Goal: Task Accomplishment & Management: Use online tool/utility

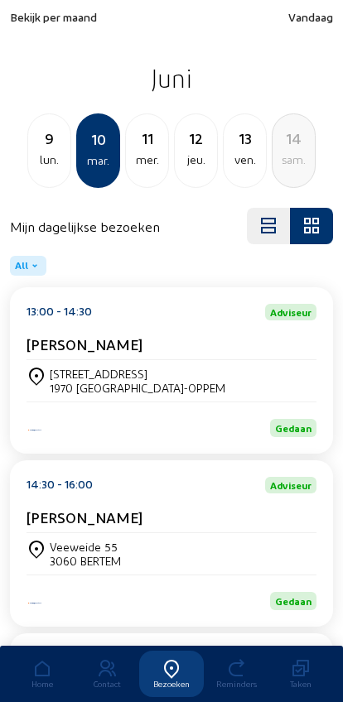
click at [284, 156] on div "sam." at bounding box center [293, 160] width 42 height 20
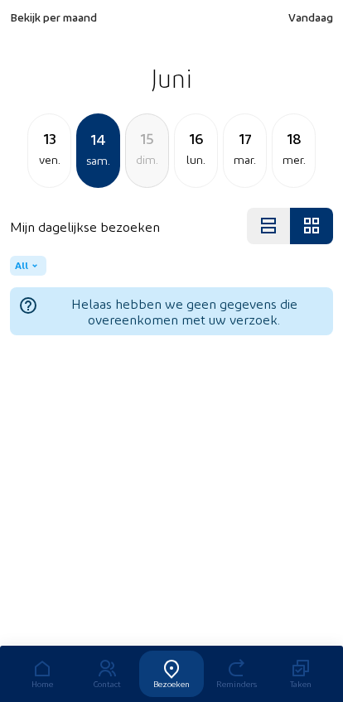
click at [283, 160] on div "mer." at bounding box center [293, 160] width 42 height 20
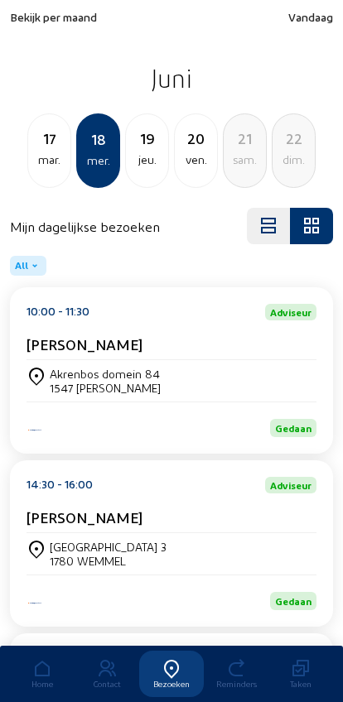
click at [282, 156] on div "dim." at bounding box center [293, 160] width 42 height 20
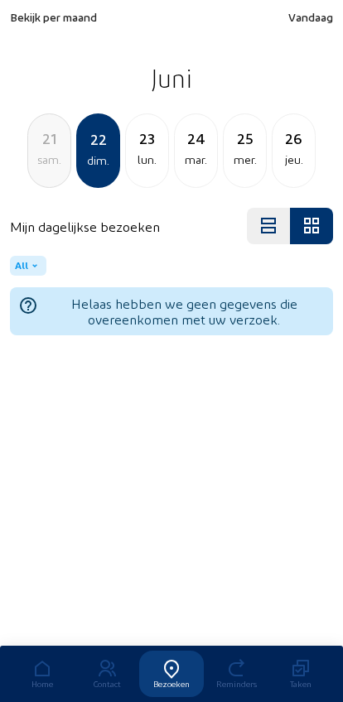
click at [294, 164] on div "jeu." at bounding box center [293, 160] width 42 height 20
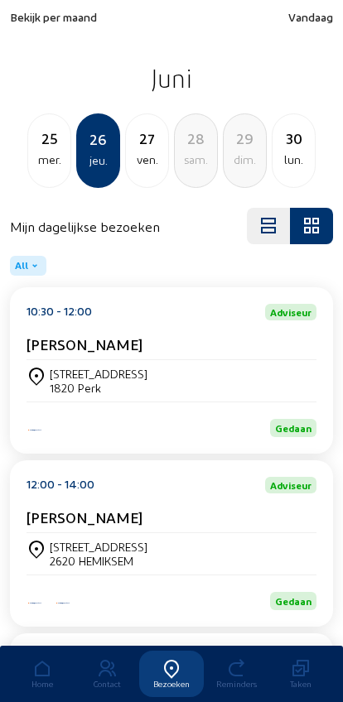
click at [146, 149] on div "27" at bounding box center [147, 138] width 42 height 23
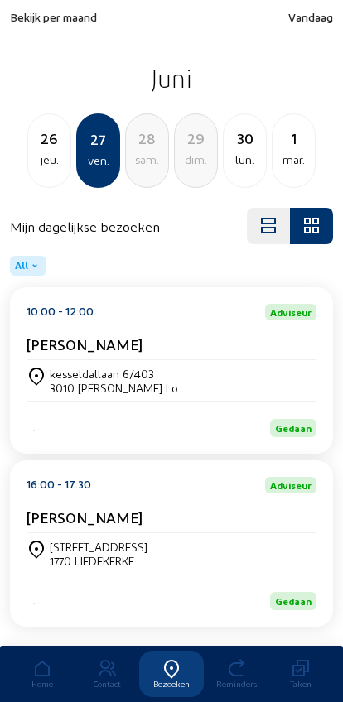
click at [240, 154] on div "lun." at bounding box center [245, 160] width 42 height 20
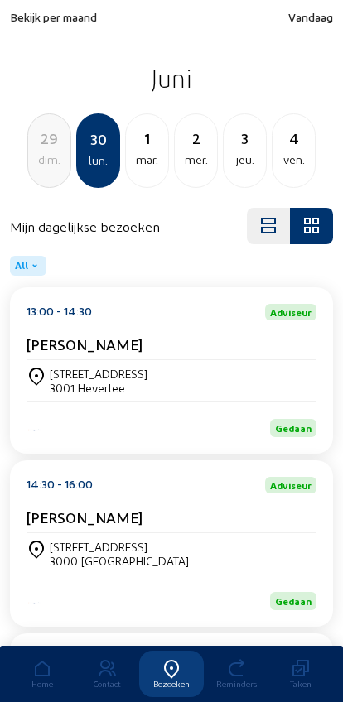
click at [147, 161] on div "mar." at bounding box center [147, 160] width 42 height 20
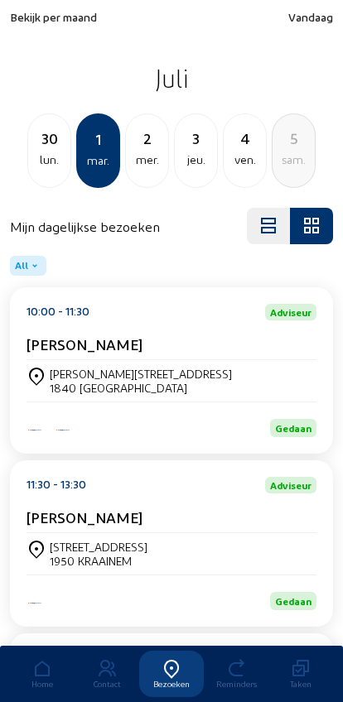
click at [139, 168] on div "mer." at bounding box center [147, 160] width 42 height 20
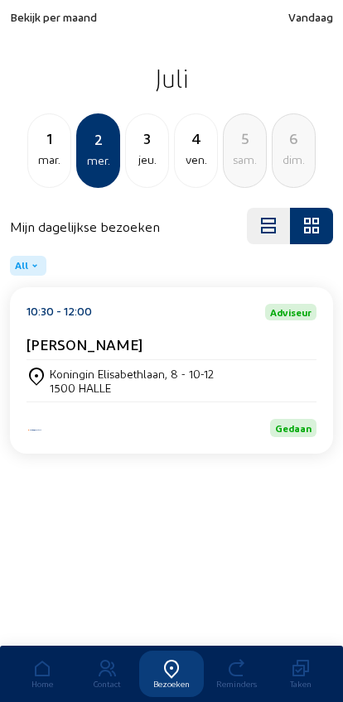
click at [136, 161] on div "jeu." at bounding box center [147, 160] width 42 height 20
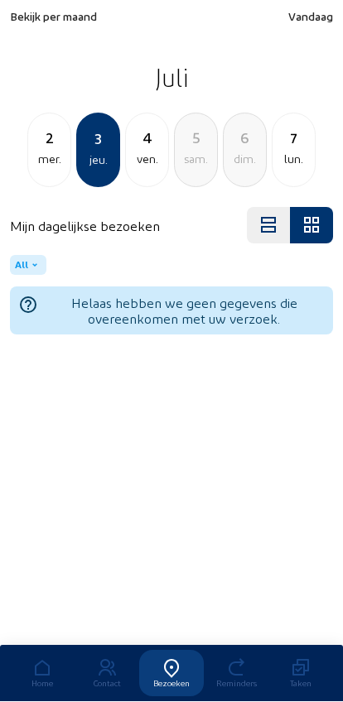
click at [146, 149] on div "4" at bounding box center [147, 138] width 42 height 23
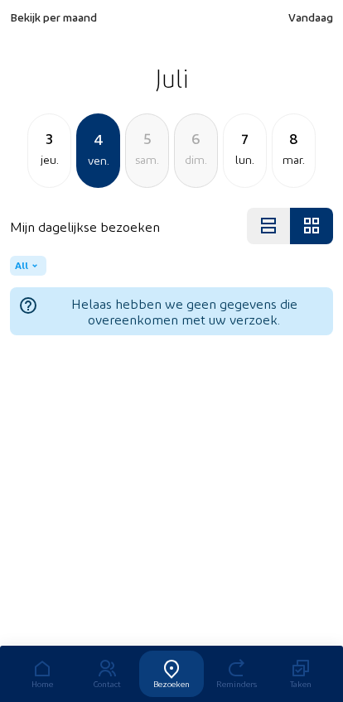
click at [236, 144] on div "7" at bounding box center [245, 138] width 42 height 23
click at [142, 141] on div "8" at bounding box center [147, 138] width 42 height 23
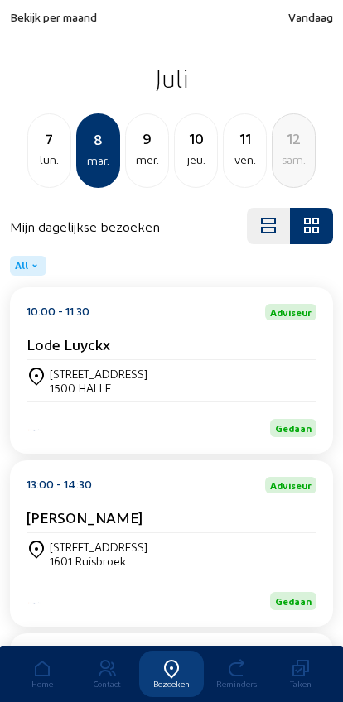
click at [143, 155] on div "mer." at bounding box center [147, 160] width 42 height 20
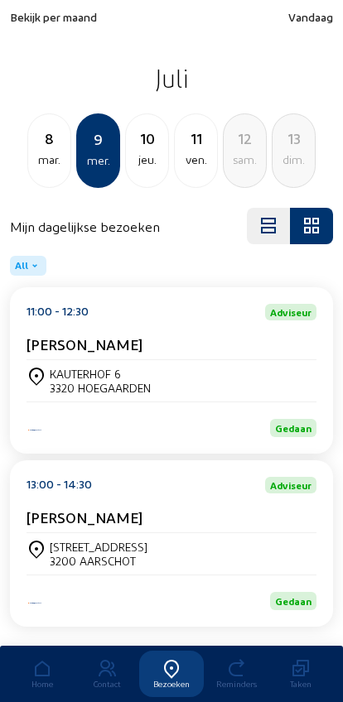
scroll to position [46, 0]
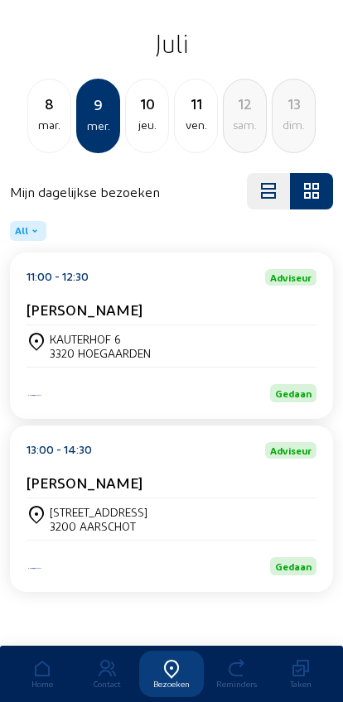
click at [149, 102] on div "10" at bounding box center [147, 103] width 42 height 23
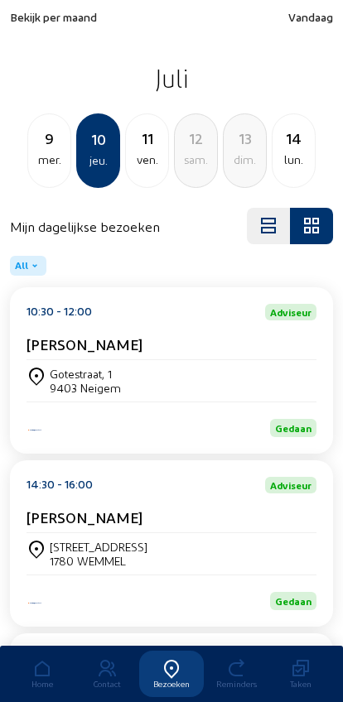
click at [142, 143] on div "11" at bounding box center [147, 138] width 42 height 23
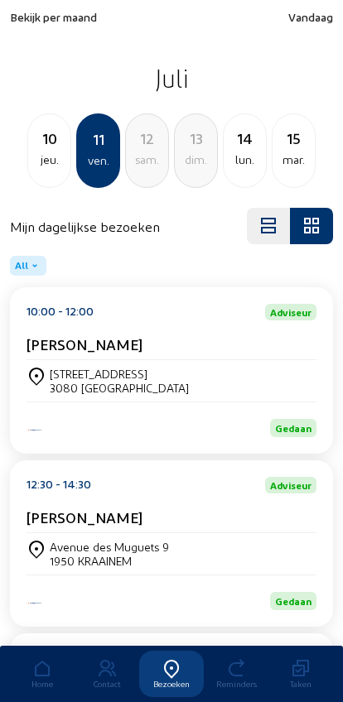
click at [238, 152] on div "lun." at bounding box center [245, 160] width 42 height 20
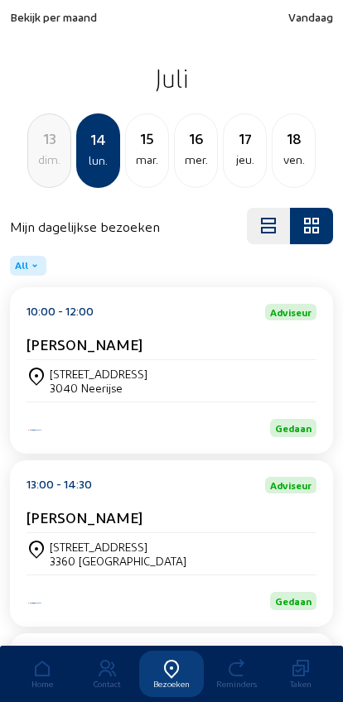
click at [141, 158] on div "mar." at bounding box center [147, 160] width 42 height 20
click at [139, 160] on div "mer." at bounding box center [147, 160] width 42 height 20
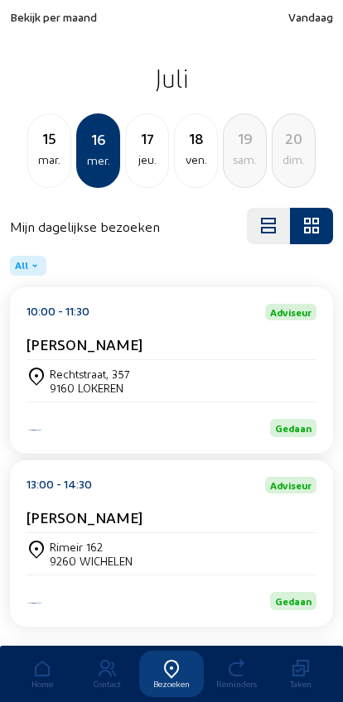
scroll to position [46, 0]
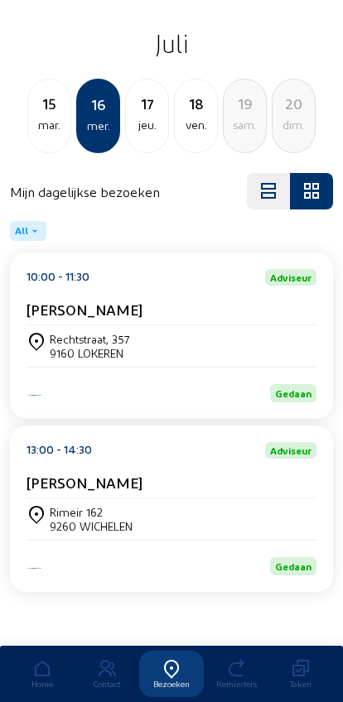
click at [146, 123] on div "jeu." at bounding box center [147, 125] width 42 height 20
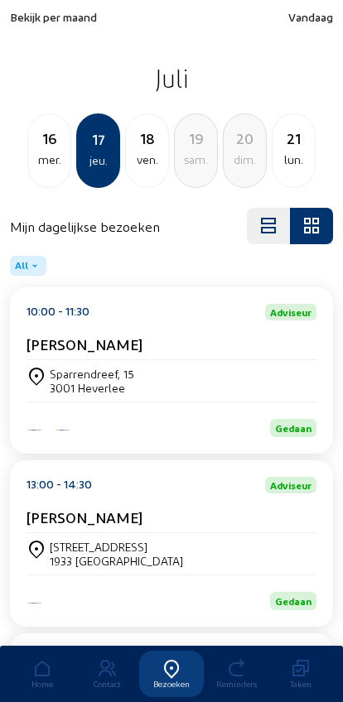
click at [42, 20] on span "Bekijk per maand" at bounding box center [53, 17] width 87 height 14
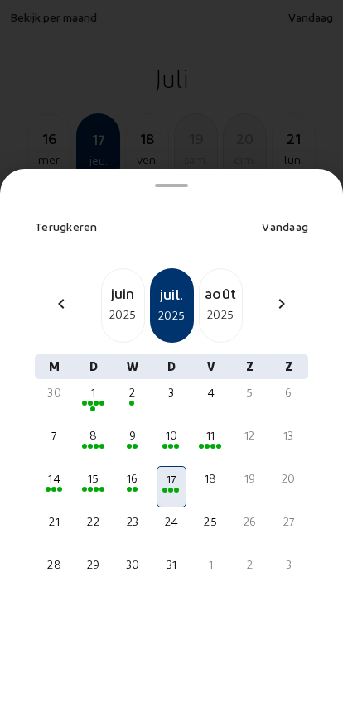
click at [115, 305] on div "2025" at bounding box center [123, 315] width 42 height 20
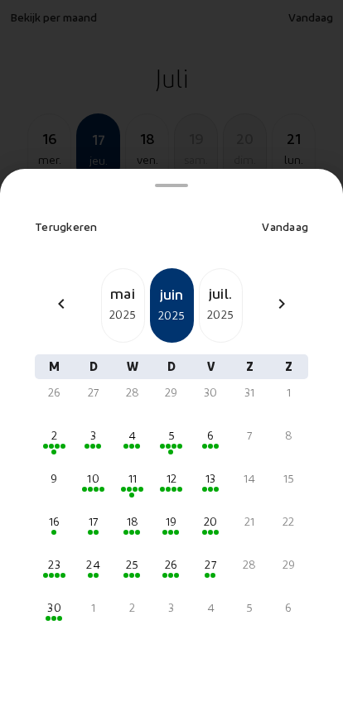
click at [204, 556] on div "27" at bounding box center [211, 564] width 26 height 17
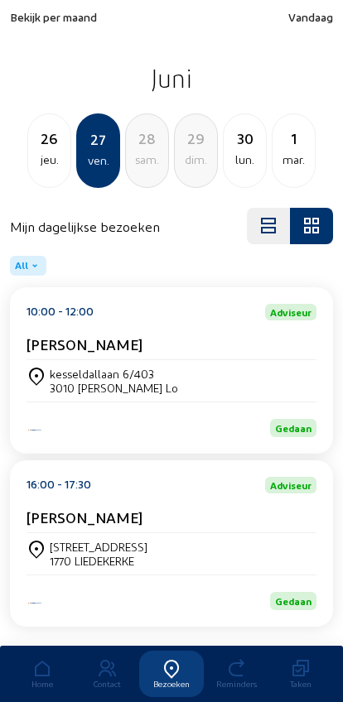
scroll to position [46, 0]
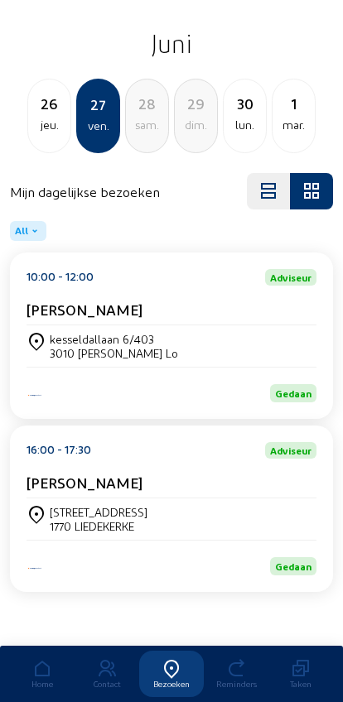
click at [46, 115] on div "jeu." at bounding box center [49, 125] width 42 height 20
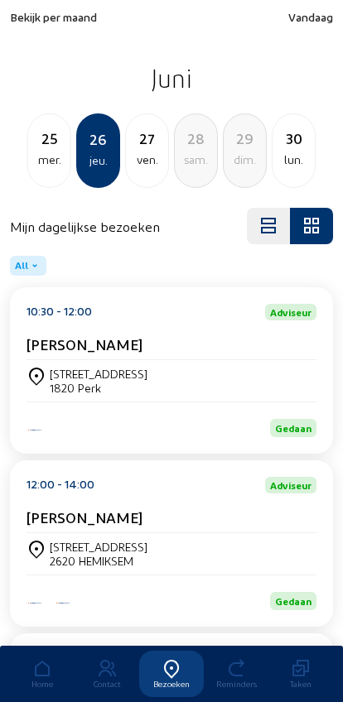
click at [37, 23] on span "Bekijk per maand" at bounding box center [53, 17] width 87 height 14
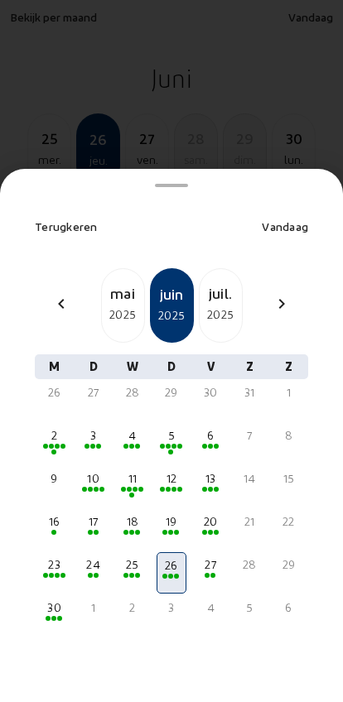
click at [204, 427] on div "6" at bounding box center [211, 435] width 26 height 17
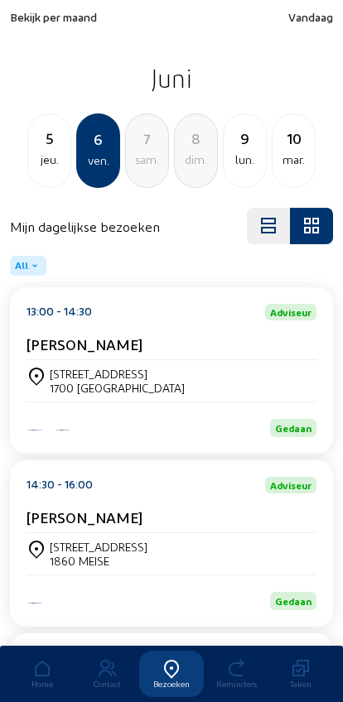
click at [242, 151] on div "lun." at bounding box center [245, 160] width 42 height 20
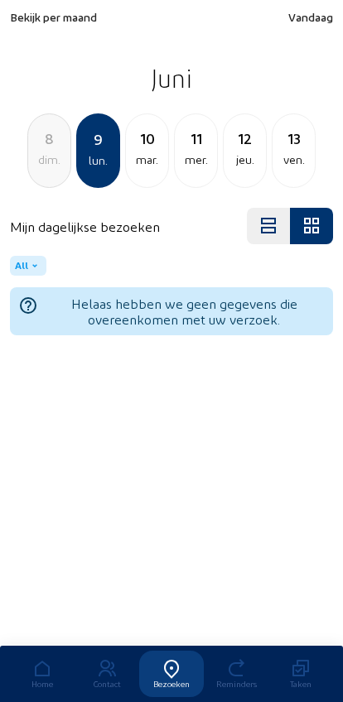
click at [140, 141] on div "10" at bounding box center [147, 138] width 42 height 23
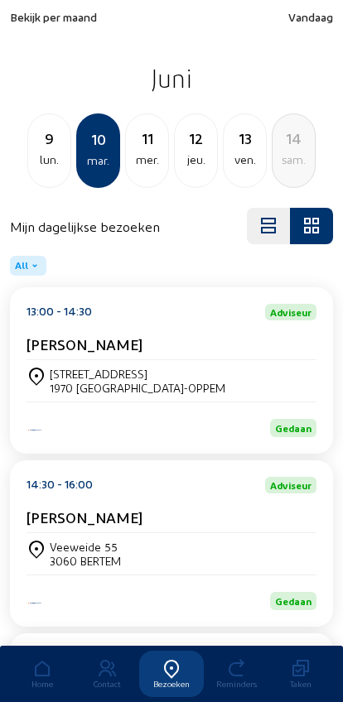
click at [147, 148] on div "11" at bounding box center [147, 138] width 42 height 23
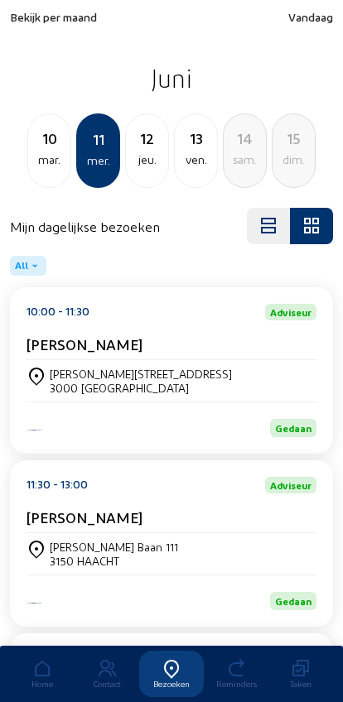
click at [137, 149] on div "12" at bounding box center [147, 138] width 42 height 23
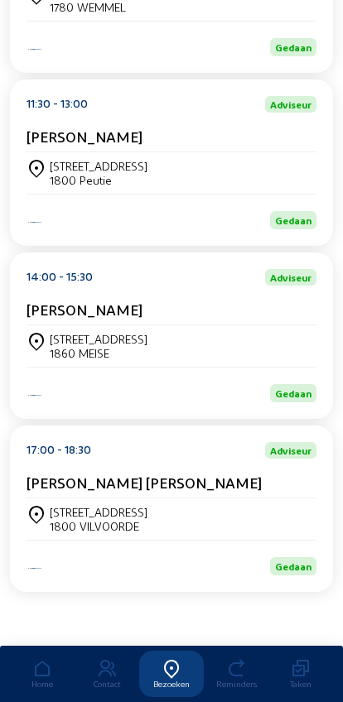
scroll to position [402, 0]
click at [71, 501] on div "[STREET_ADDRESS]" at bounding box center [171, 518] width 290 height 41
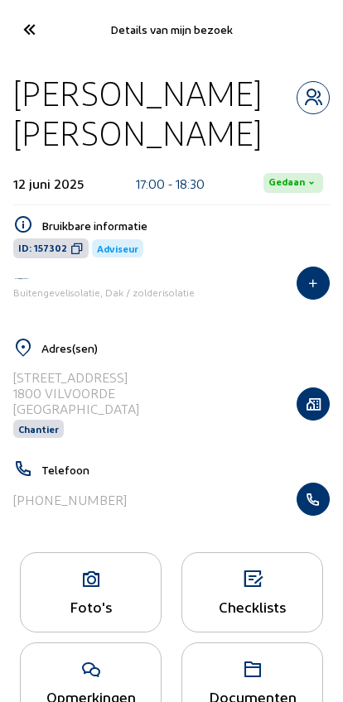
click at [82, 589] on icon at bounding box center [91, 580] width 140 height 20
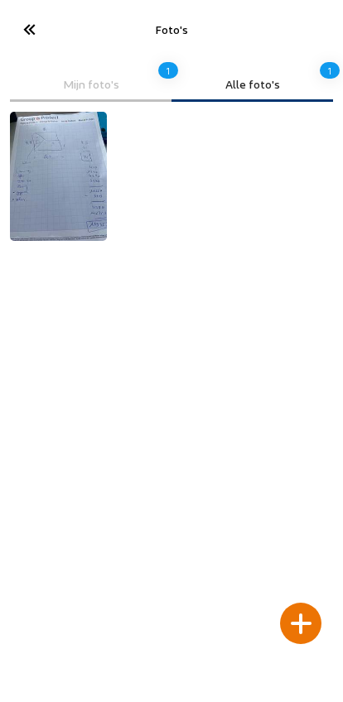
click at [306, 603] on div at bounding box center [300, 623] width 41 height 41
click at [309, 603] on div at bounding box center [300, 623] width 41 height 41
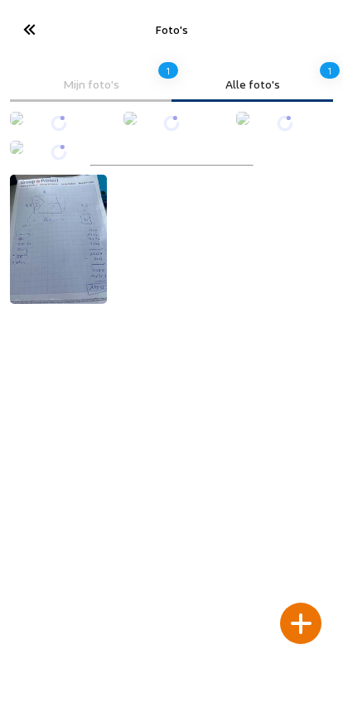
click at [63, 304] on img at bounding box center [58, 239] width 97 height 129
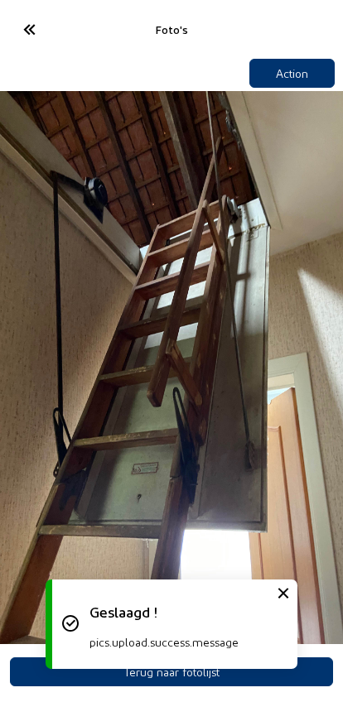
click at [37, 36] on icon at bounding box center [28, 29] width 27 height 29
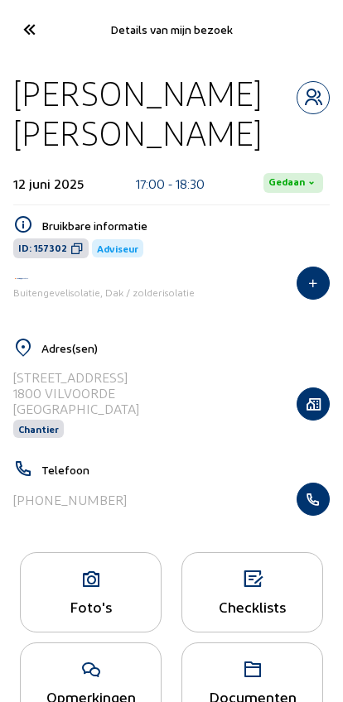
click at [84, 609] on div "Foto's" at bounding box center [91, 606] width 140 height 17
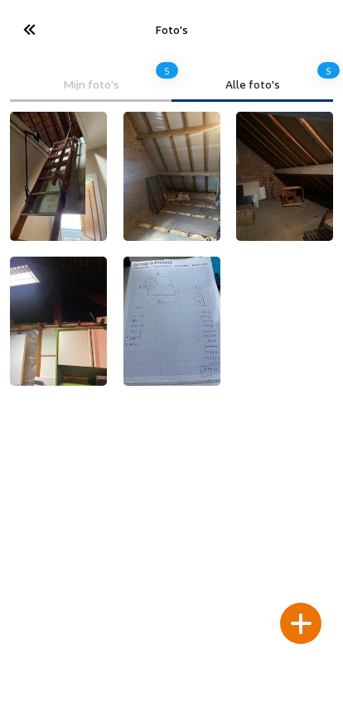
click at [168, 330] on img at bounding box center [171, 321] width 97 height 129
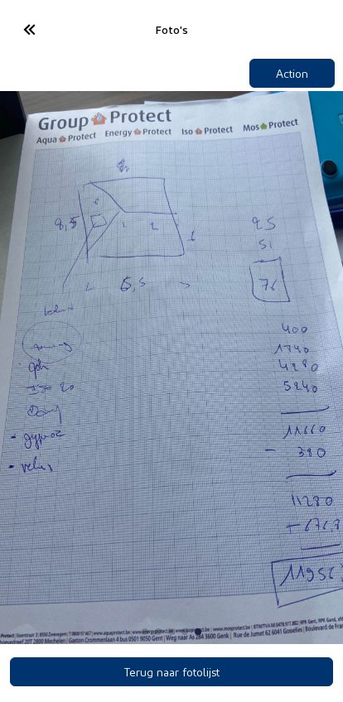
click at [28, 31] on icon at bounding box center [28, 29] width 27 height 29
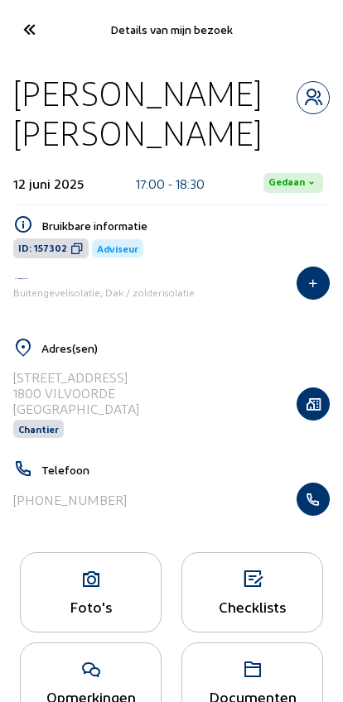
click at [75, 590] on icon at bounding box center [91, 580] width 140 height 20
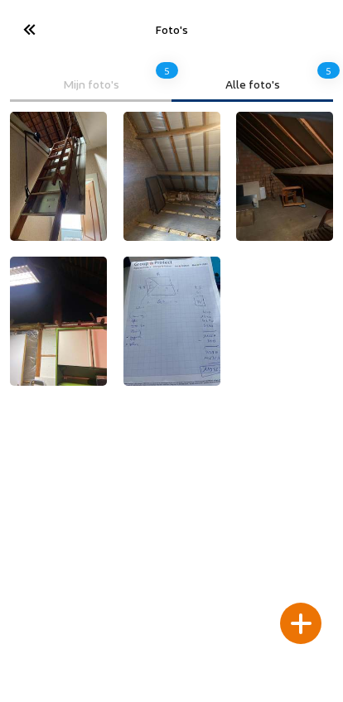
click at [172, 335] on img at bounding box center [171, 321] width 97 height 129
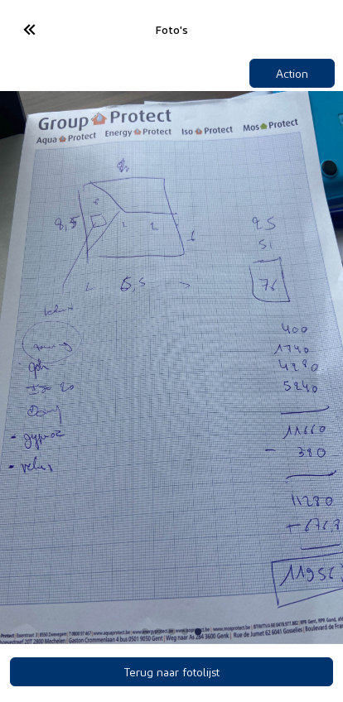
click at [35, 41] on icon at bounding box center [28, 29] width 27 height 29
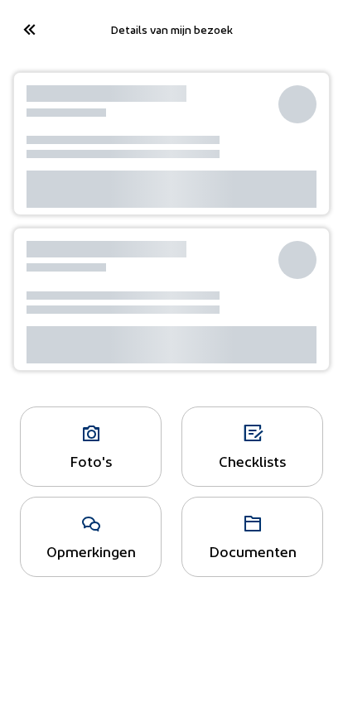
click at [21, 30] on icon at bounding box center [28, 29] width 27 height 29
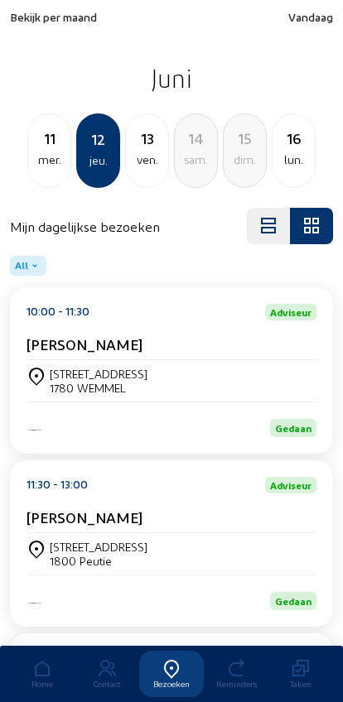
click at [34, 23] on span "Bekijk per maand" at bounding box center [53, 17] width 87 height 14
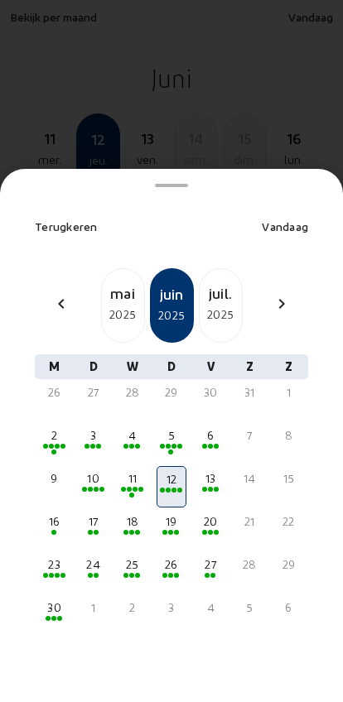
click at [270, 294] on div "chevron_right" at bounding box center [282, 306] width 40 height 24
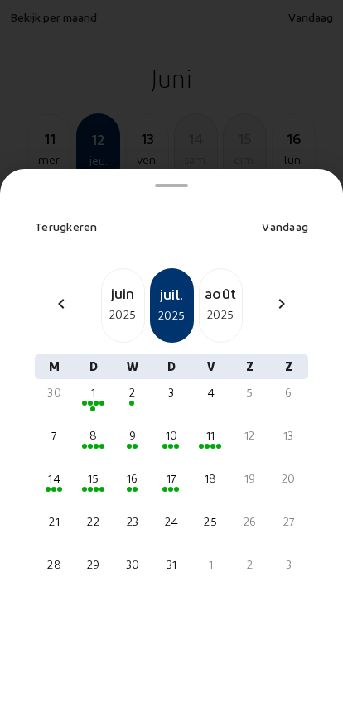
click at [209, 305] on div "2025" at bounding box center [221, 315] width 42 height 20
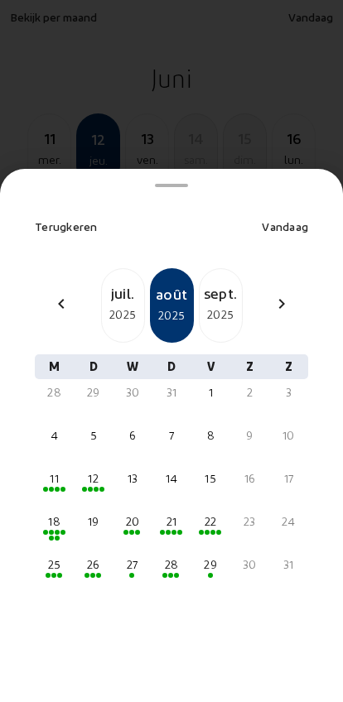
click at [46, 556] on div "25" at bounding box center [54, 564] width 26 height 17
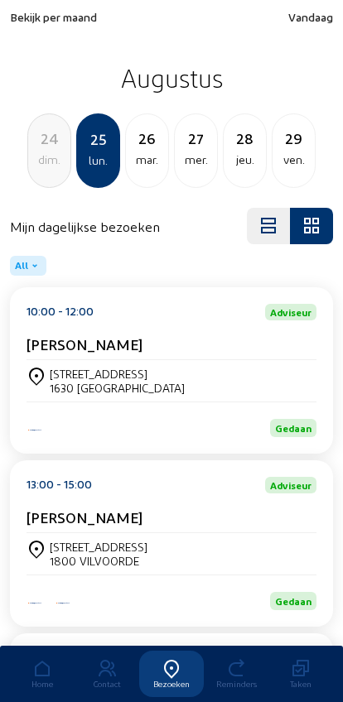
click at [65, 375] on div "[STREET_ADDRESS]" at bounding box center [117, 374] width 135 height 14
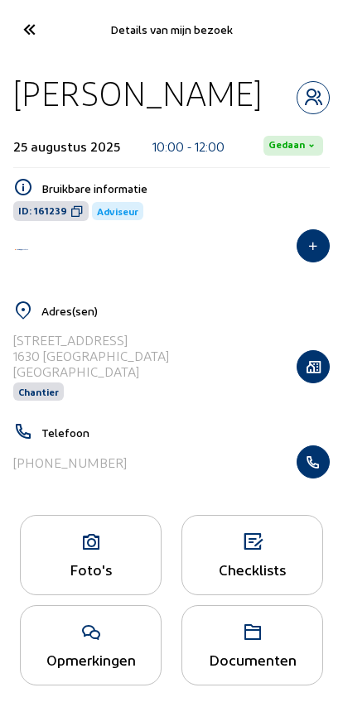
click at [314, 470] on icon "button" at bounding box center [312, 462] width 31 height 17
